Goal: Task Accomplishment & Management: Use online tool/utility

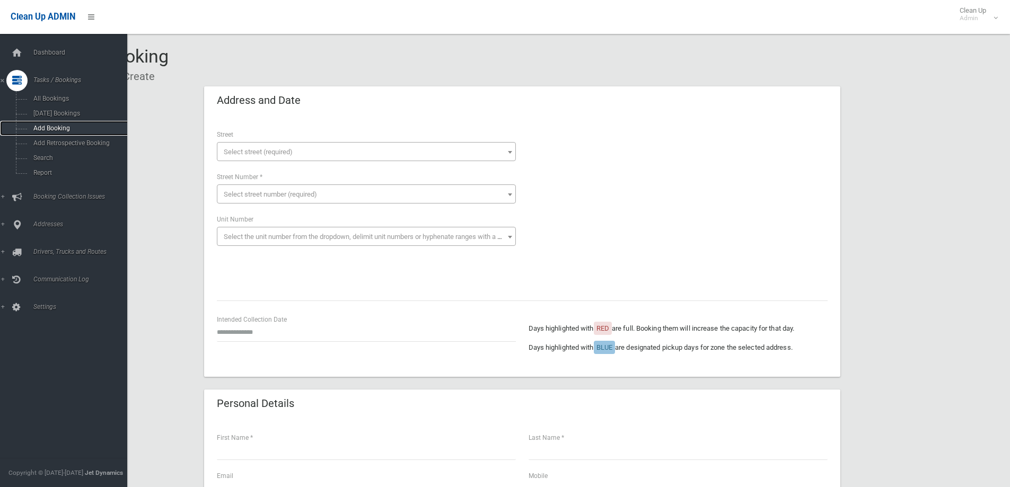
click at [54, 128] on span "Add Booking" at bounding box center [78, 128] width 96 height 7
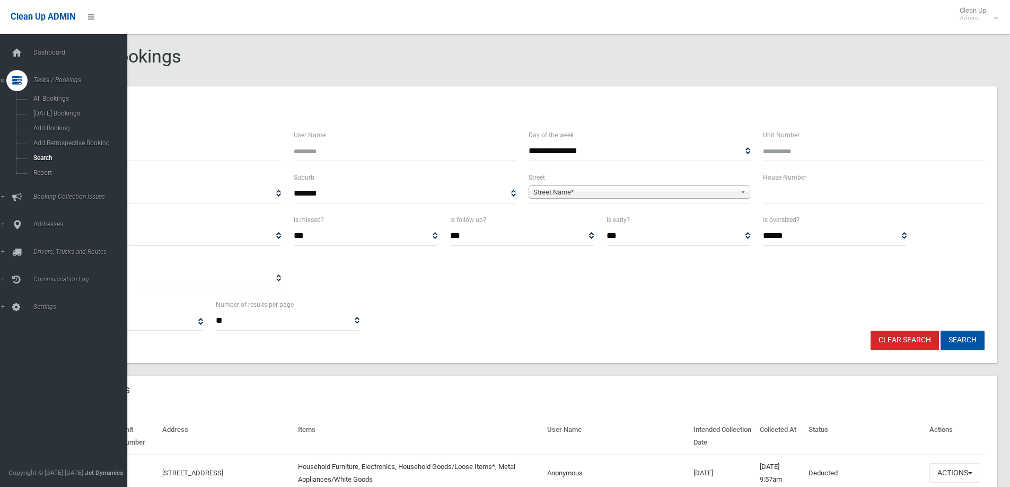
select select
click at [44, 157] on span "Search" at bounding box center [78, 157] width 96 height 7
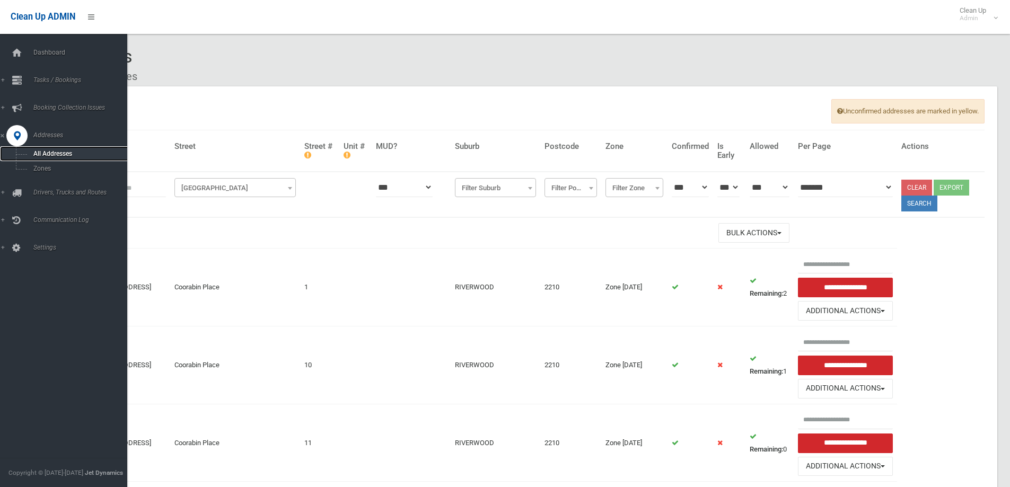
click at [47, 154] on span "All Addresses" at bounding box center [78, 153] width 96 height 7
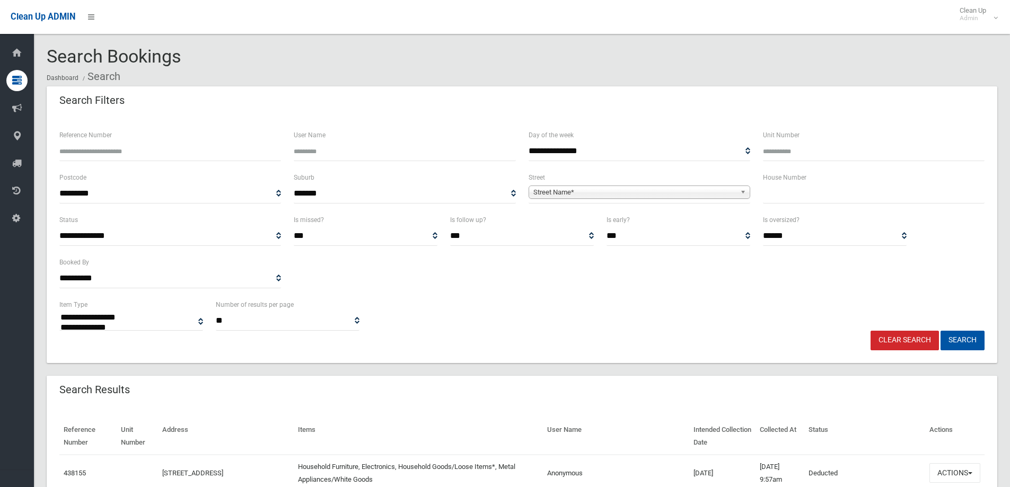
select select
